Goal: Task Accomplishment & Management: Use online tool/utility

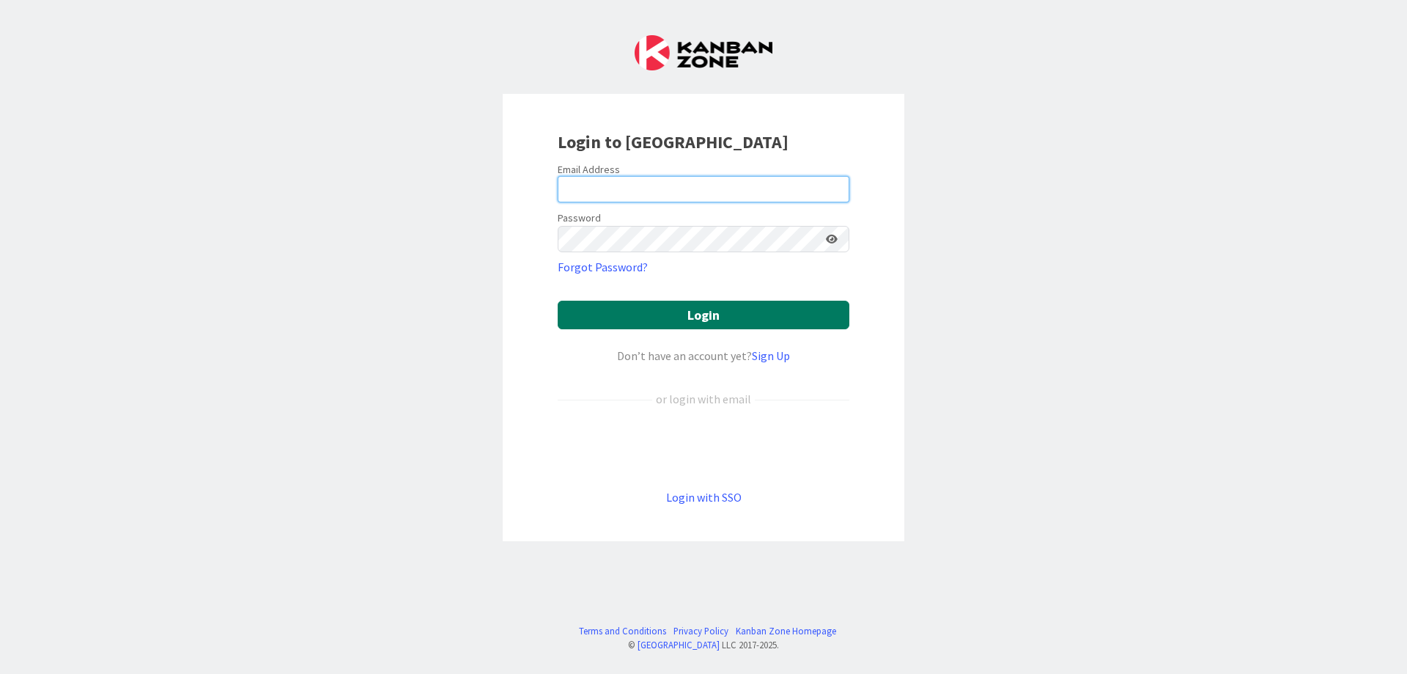
type input "[EMAIL_ADDRESS][DOMAIN_NAME]"
click at [654, 317] on button "Login" at bounding box center [704, 314] width 292 height 29
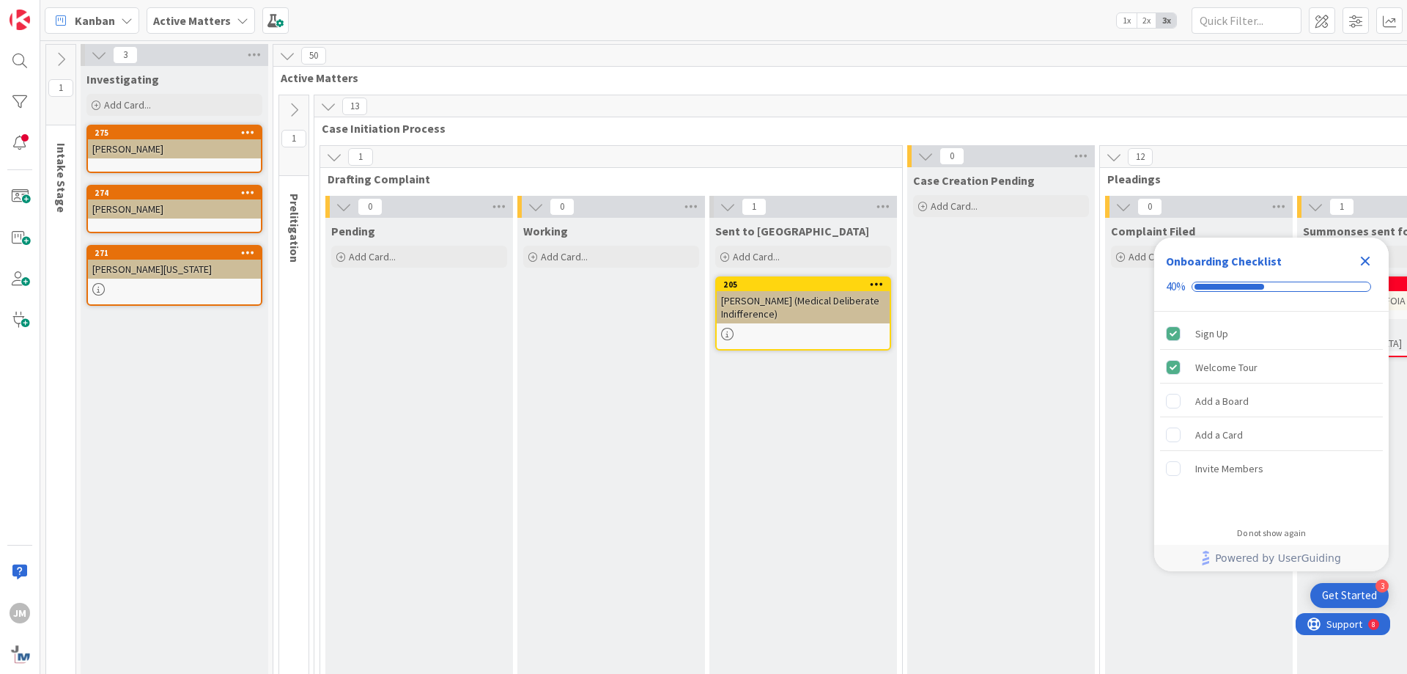
click at [1360, 266] on icon "Close Checklist" at bounding box center [1366, 261] width 18 height 18
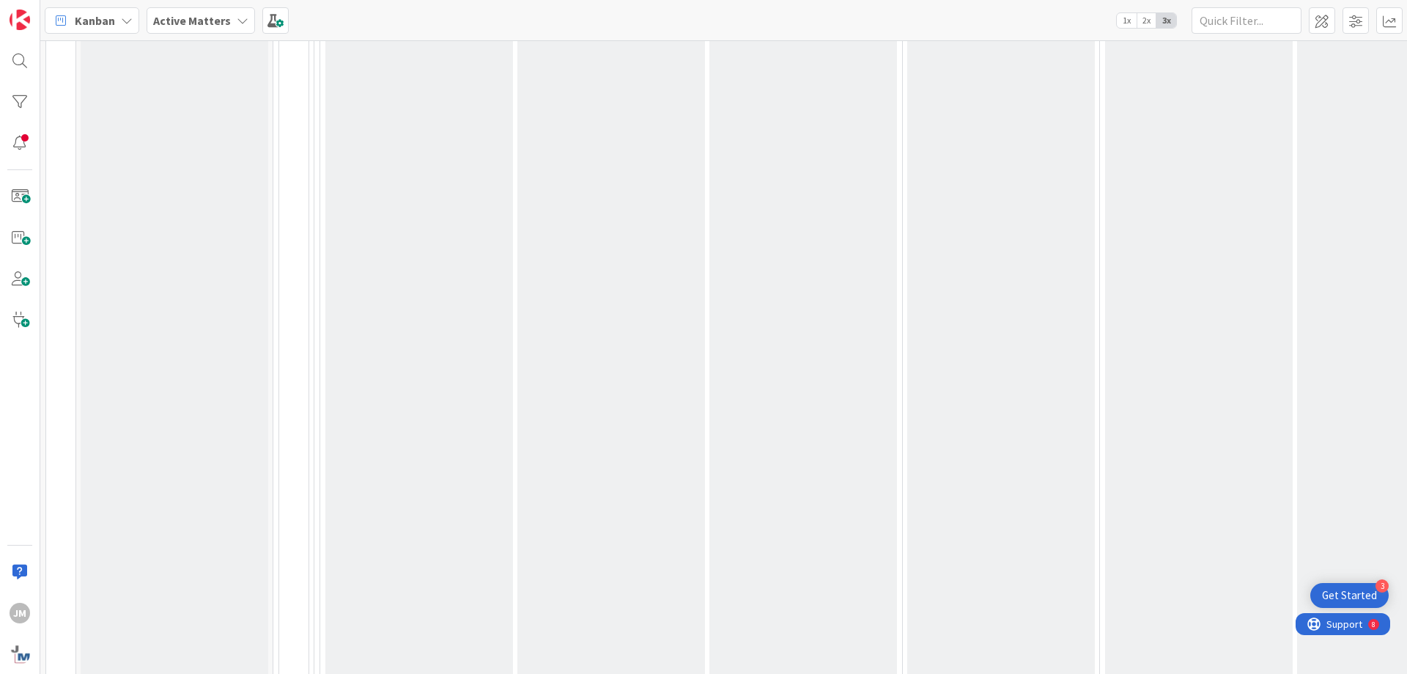
drag, startPoint x: 309, startPoint y: 662, endPoint x: 321, endPoint y: 669, distance: 14.5
click at [321, 669] on div "1 Intake Stage 3 Investigating Add Card... 275 [PERSON_NAME] 274 [PERSON_NAME] …" at bounding box center [723, 356] width 1367 height 633
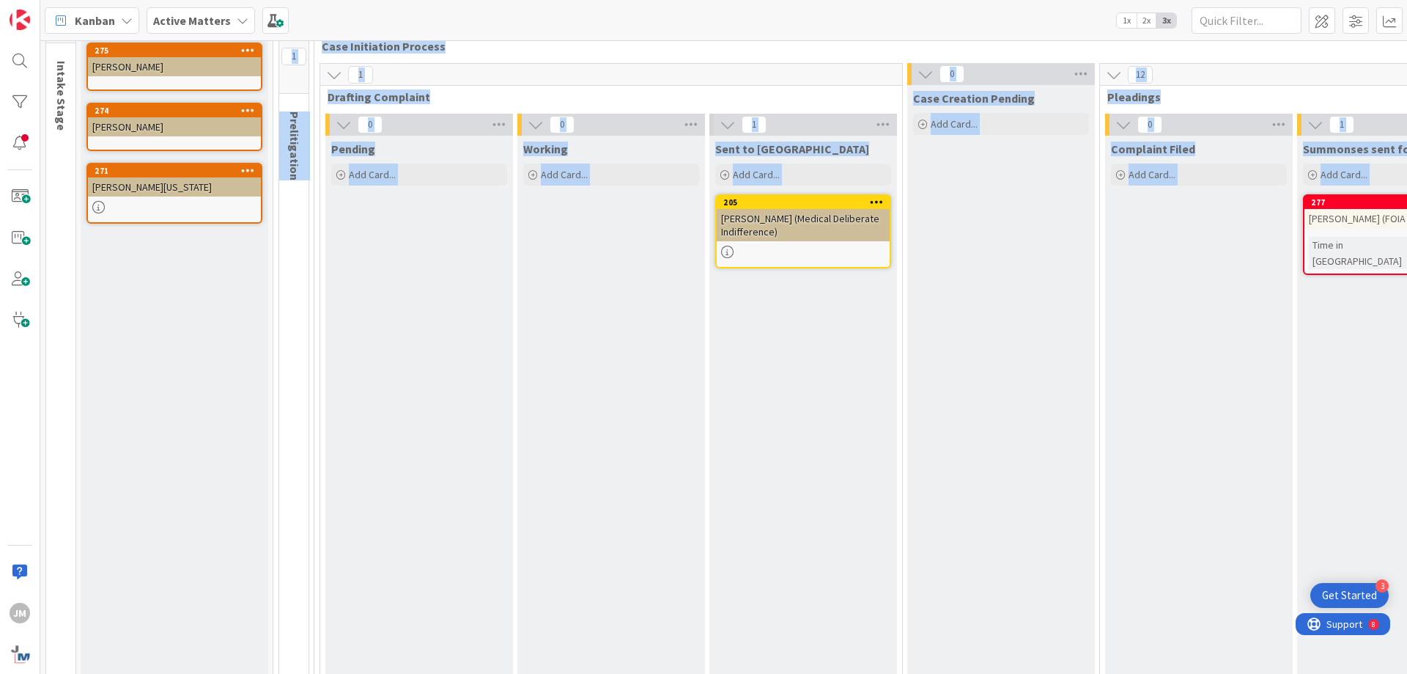
scroll to position [77, 0]
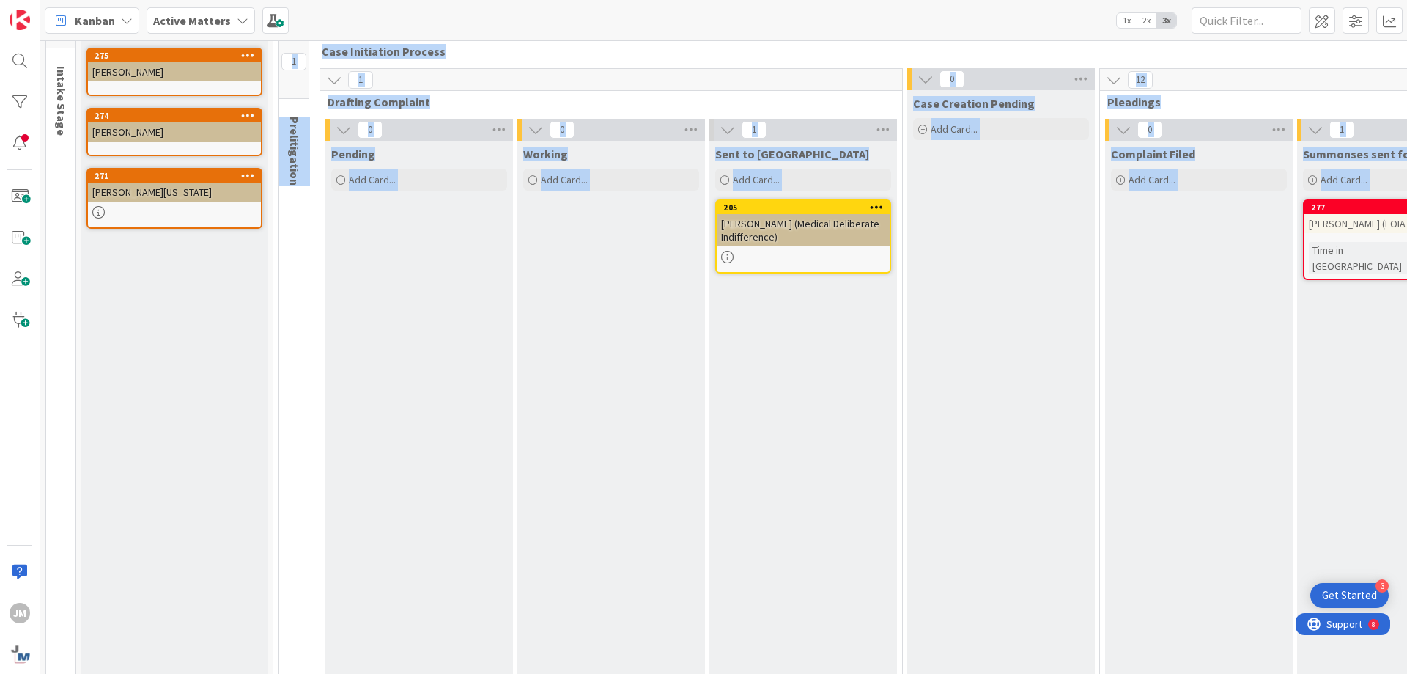
click at [1214, 224] on div "Complaint Filed Add Card..." at bounding box center [1199, 646] width 188 height 1011
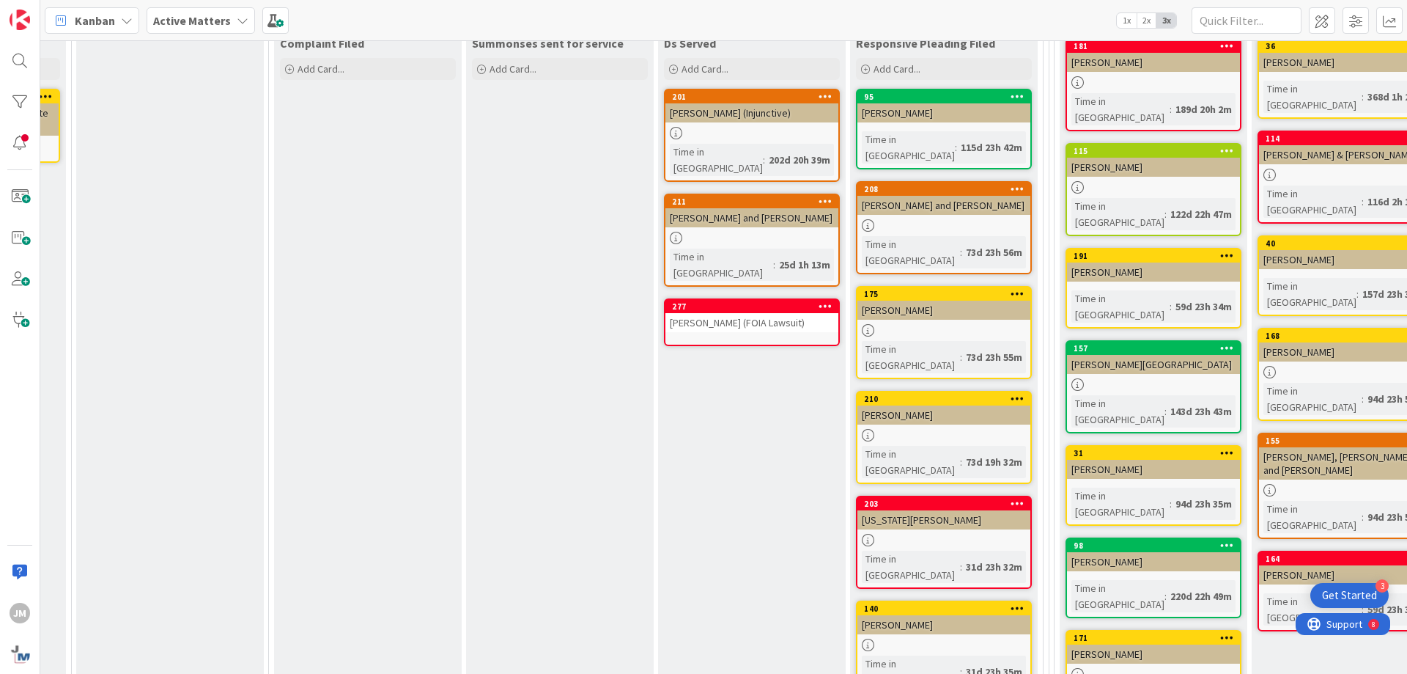
scroll to position [143, 831]
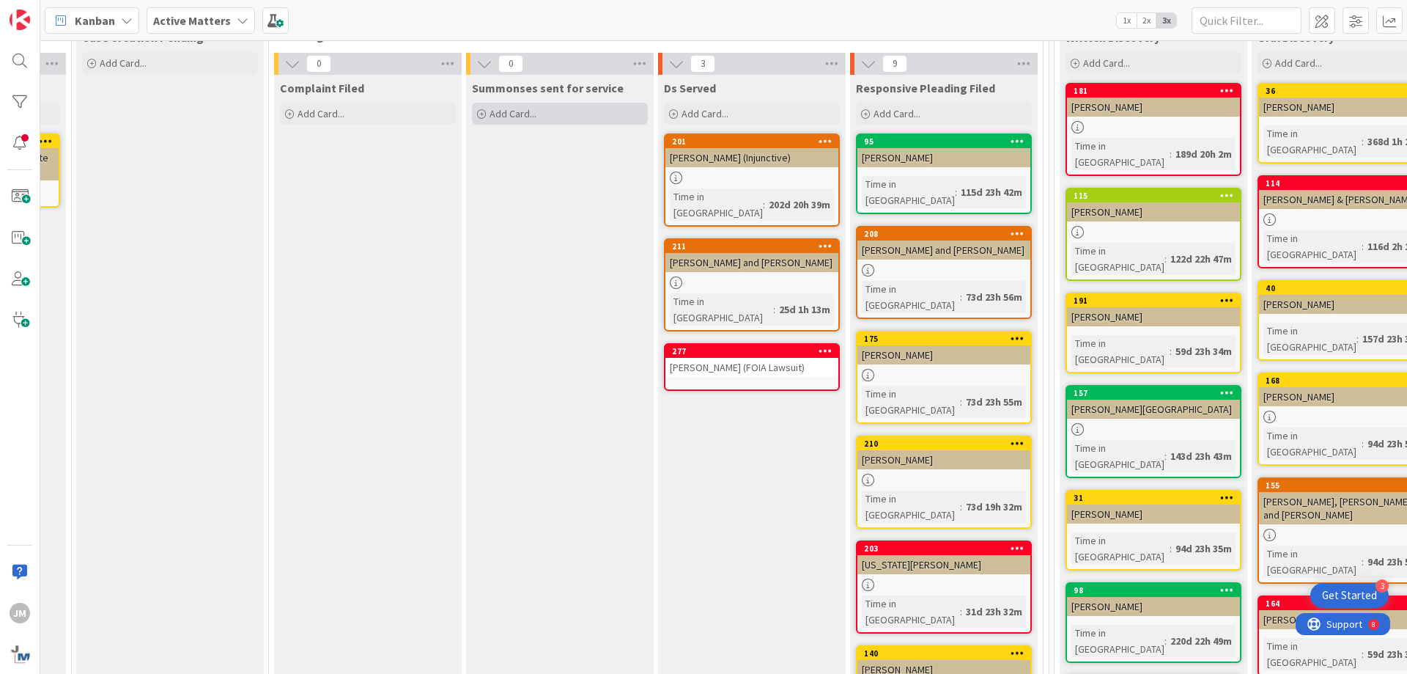
click at [520, 118] on span "Add Card..." at bounding box center [513, 113] width 47 height 13
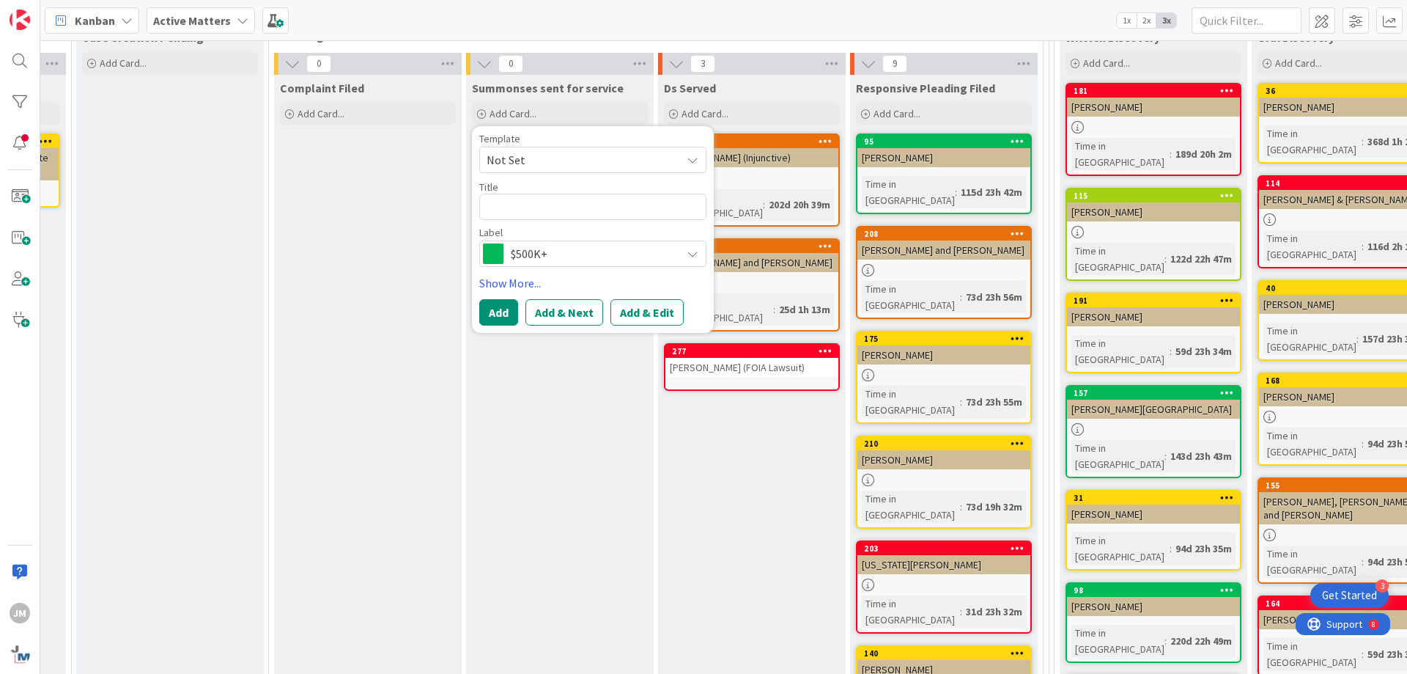
click at [525, 163] on span "Not Set" at bounding box center [578, 159] width 183 height 19
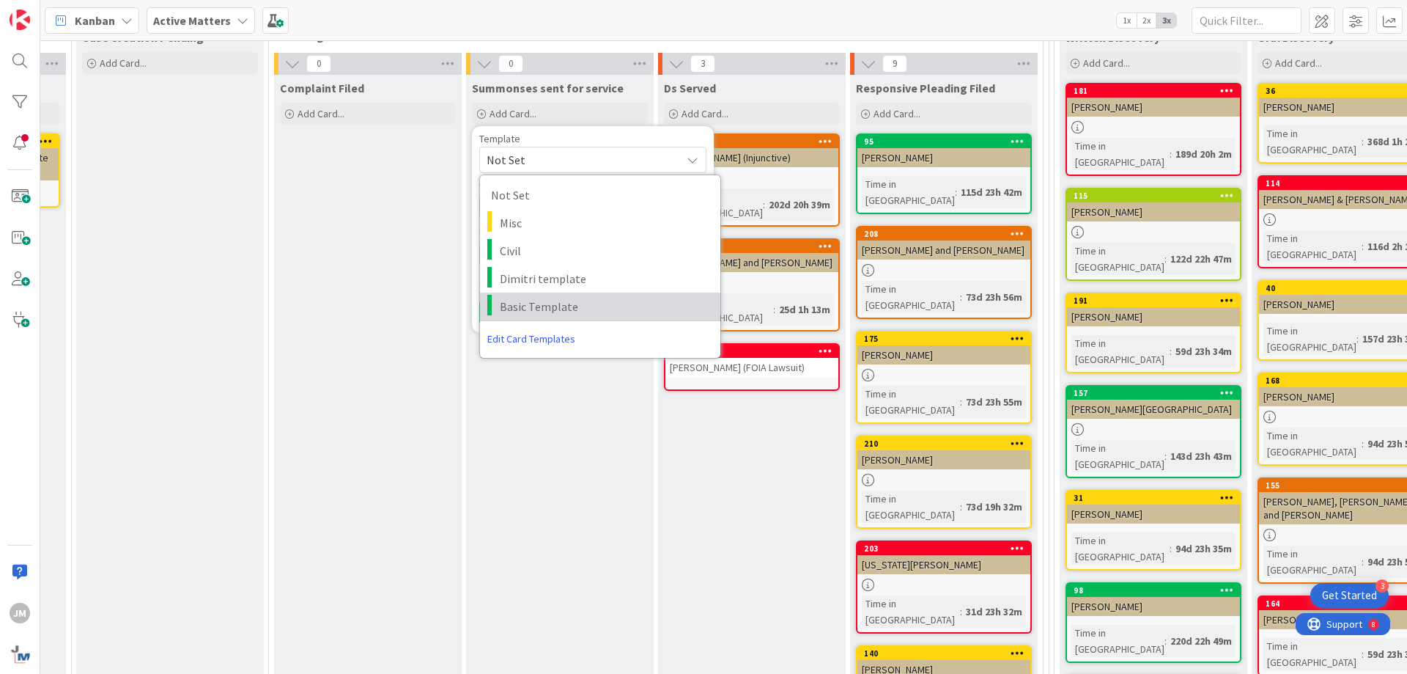
click at [513, 301] on span "Basic Template" at bounding box center [605, 306] width 210 height 19
type textarea "x"
type textarea "Basic Template"
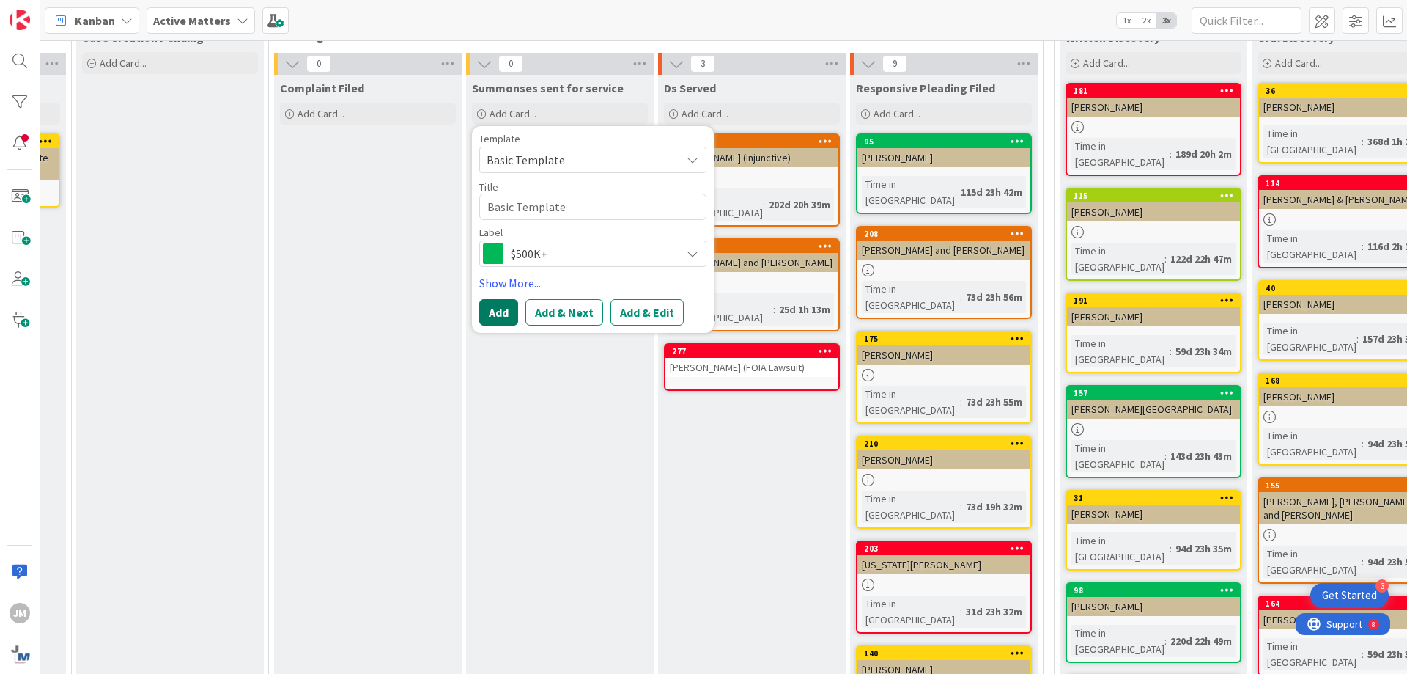
click at [491, 306] on button "Add" at bounding box center [498, 312] width 39 height 26
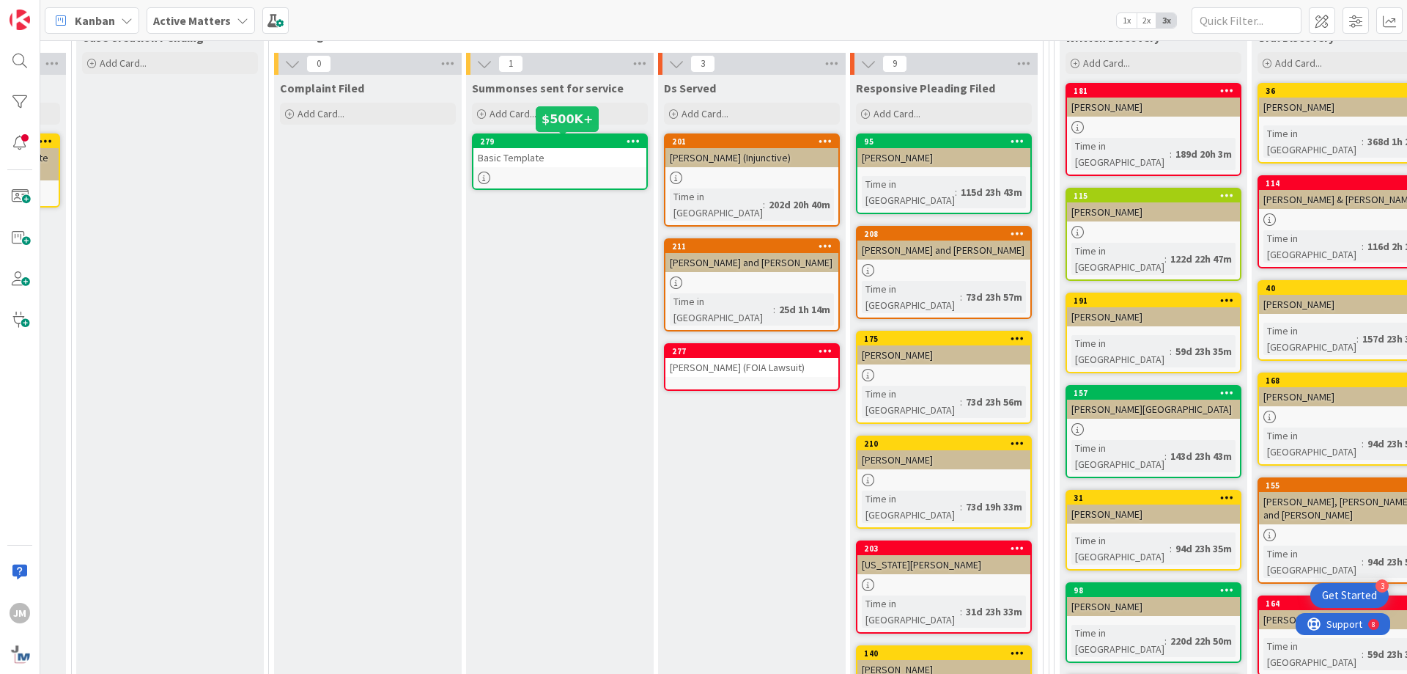
click at [518, 146] on div "279" at bounding box center [563, 141] width 166 height 10
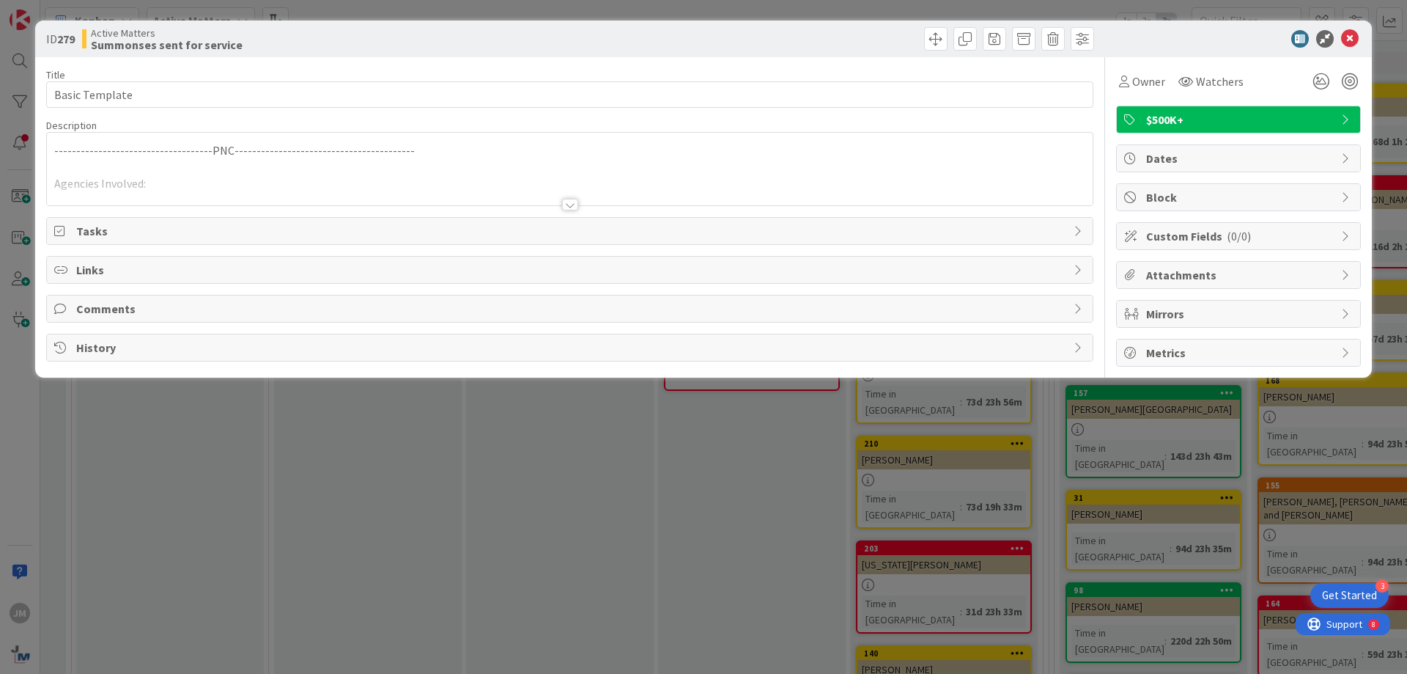
click at [1156, 117] on span "$500K+" at bounding box center [1240, 120] width 188 height 18
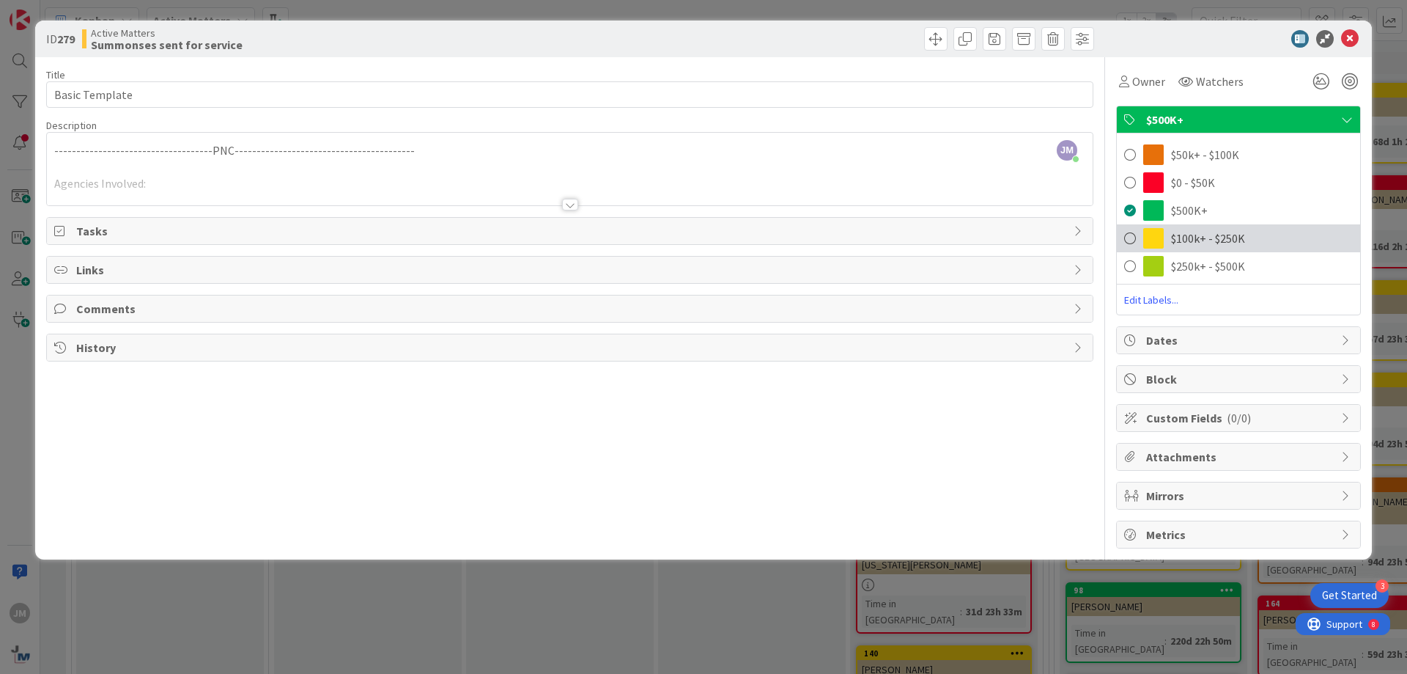
click at [1128, 239] on span at bounding box center [1130, 238] width 12 height 22
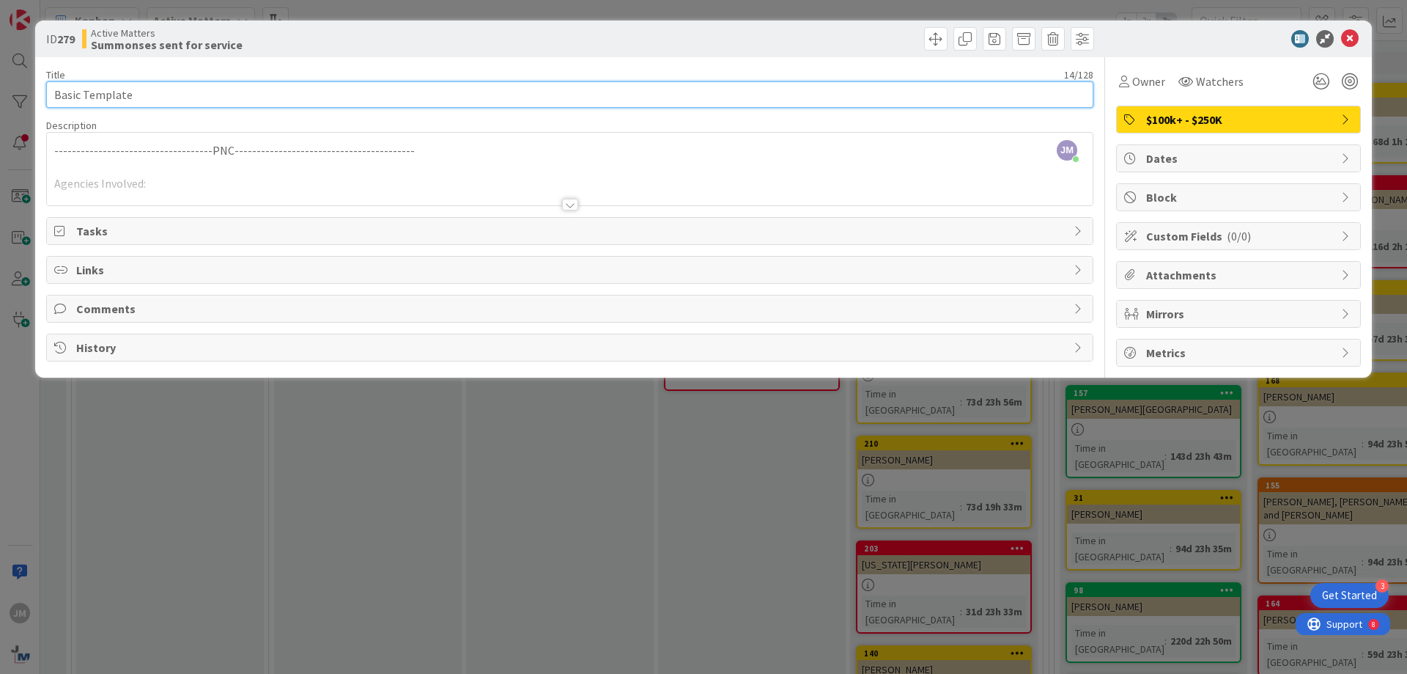
click at [143, 88] on input "Basic Template" at bounding box center [569, 94] width 1047 height 26
drag, startPoint x: 143, startPoint y: 88, endPoint x: 32, endPoint y: 86, distance: 110.7
click at [32, 86] on div "ID 279 Active Matters Summonses sent for service Title 14 / 128 Basic Template …" at bounding box center [703, 337] width 1407 height 674
type input "[PERSON_NAME] and [PERSON_NAME]"
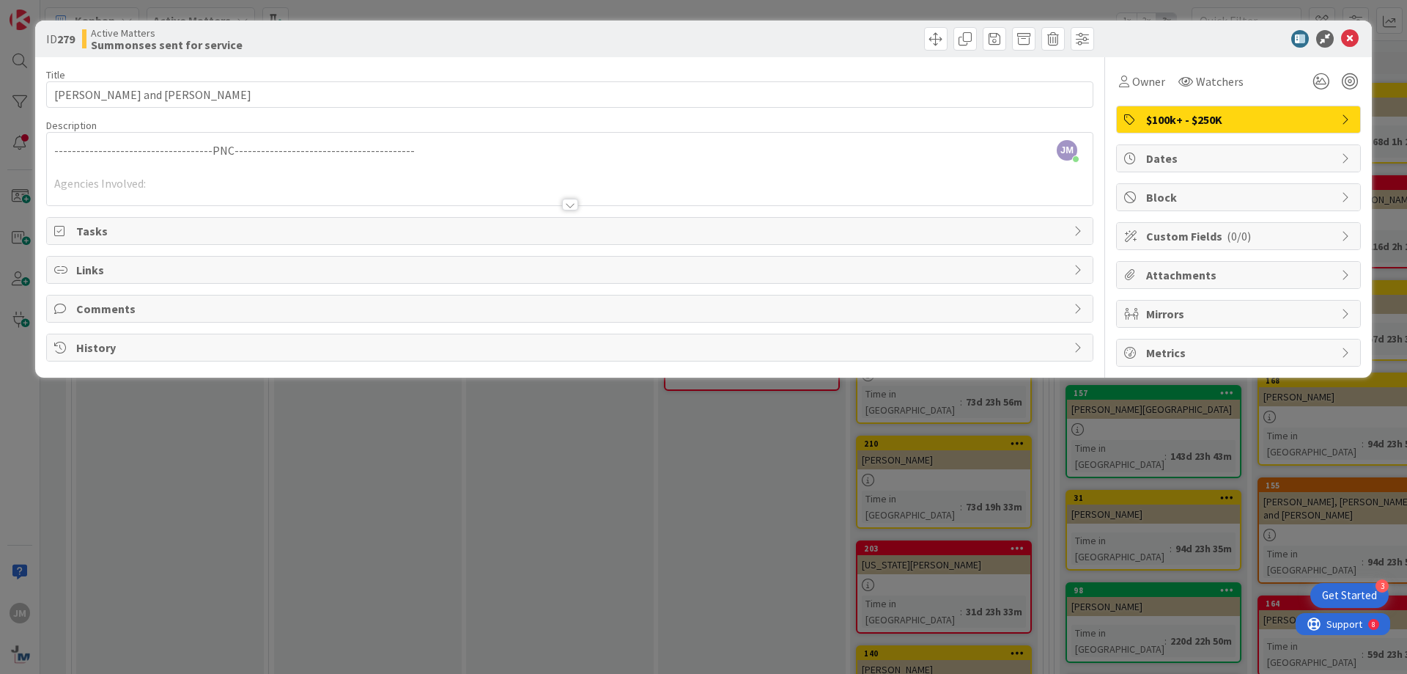
click at [545, 505] on div "ID 279 Active Matters Summonses sent for service Title 24 / 128 [PERSON_NAME] a…" at bounding box center [703, 337] width 1407 height 674
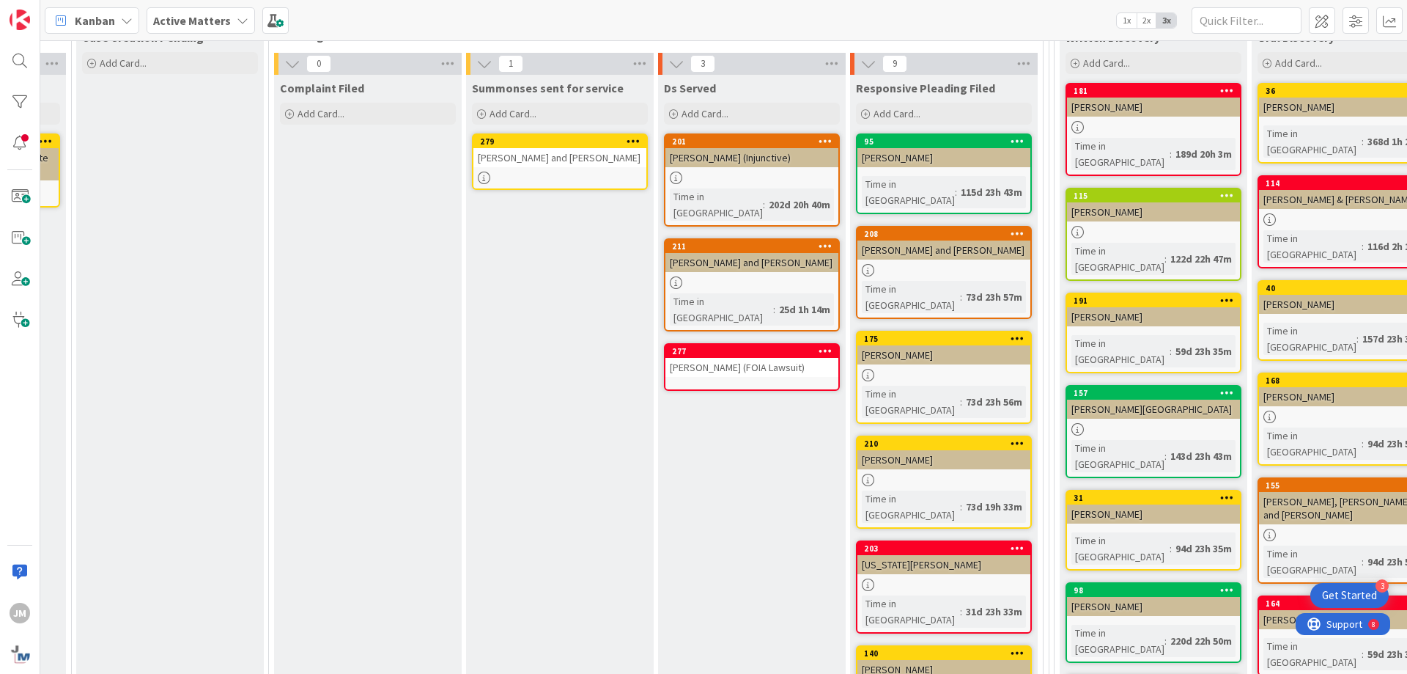
drag, startPoint x: 696, startPoint y: 416, endPoint x: 963, endPoint y: 408, distance: 267.6
click at [696, 416] on div "Ds Served Add Card... 201 [PERSON_NAME] (Injunctive) Time in [GEOGRAPHIC_DATA] …" at bounding box center [752, 580] width 188 height 1011
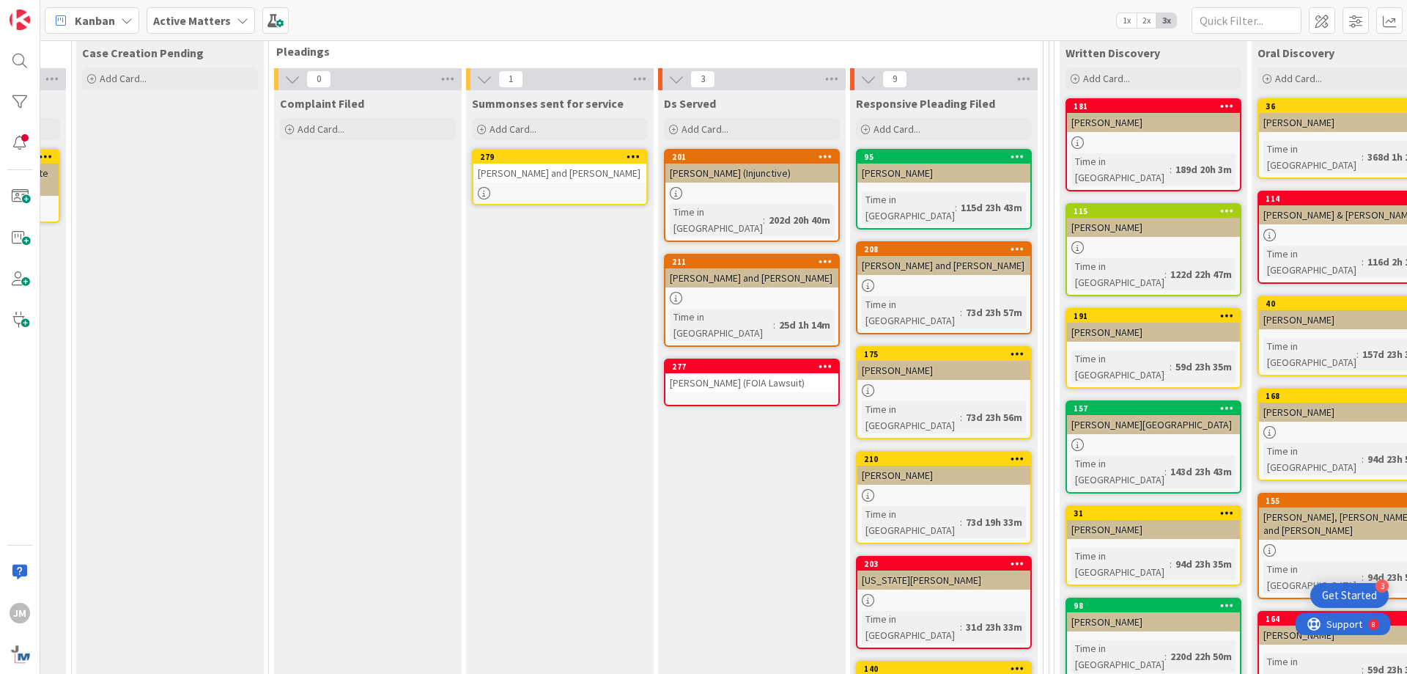
scroll to position [147, 831]
